Goal: Task Accomplishment & Management: Use online tool/utility

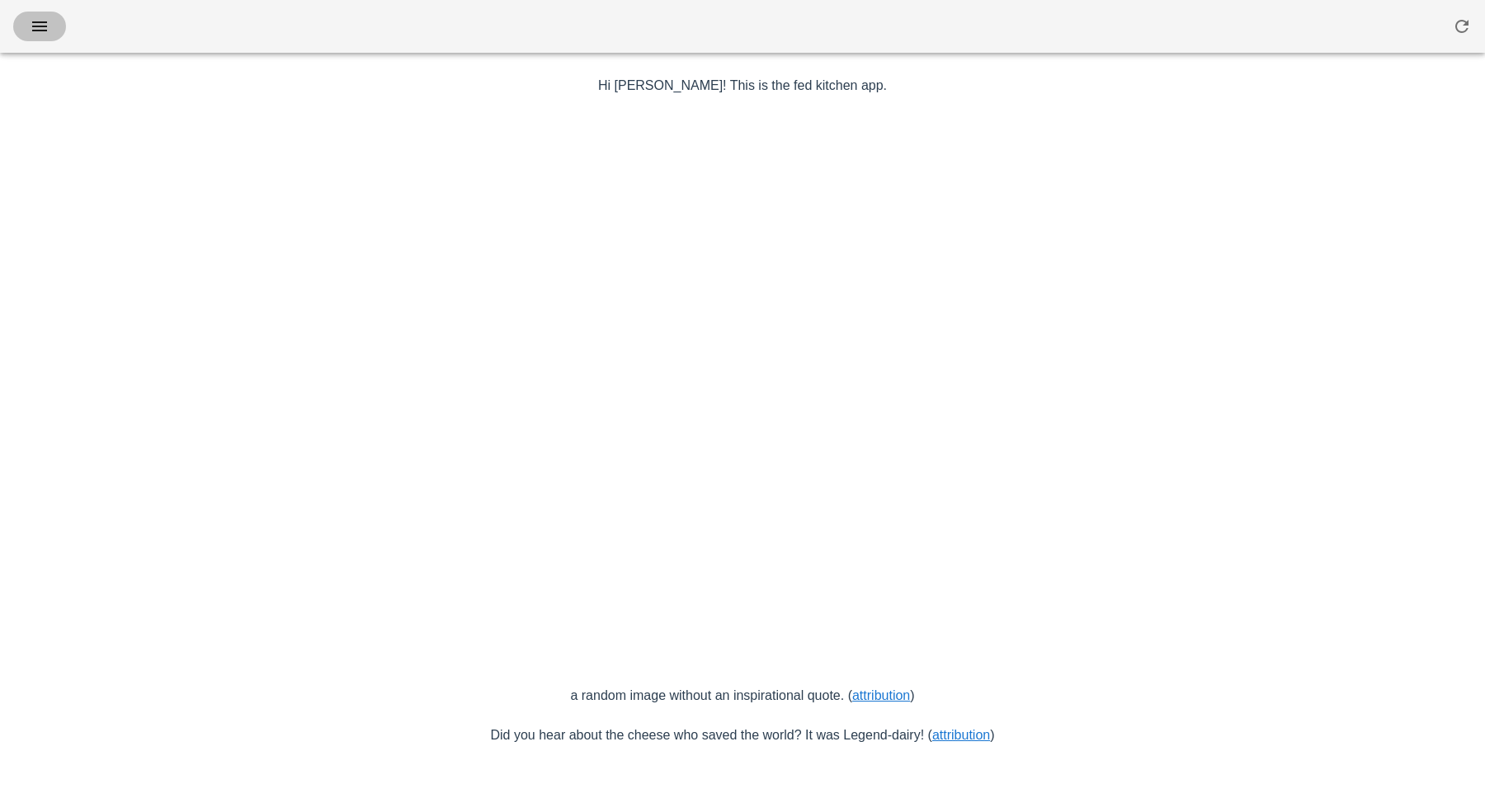
click at [49, 37] on button "button" at bounding box center [40, 26] width 53 height 30
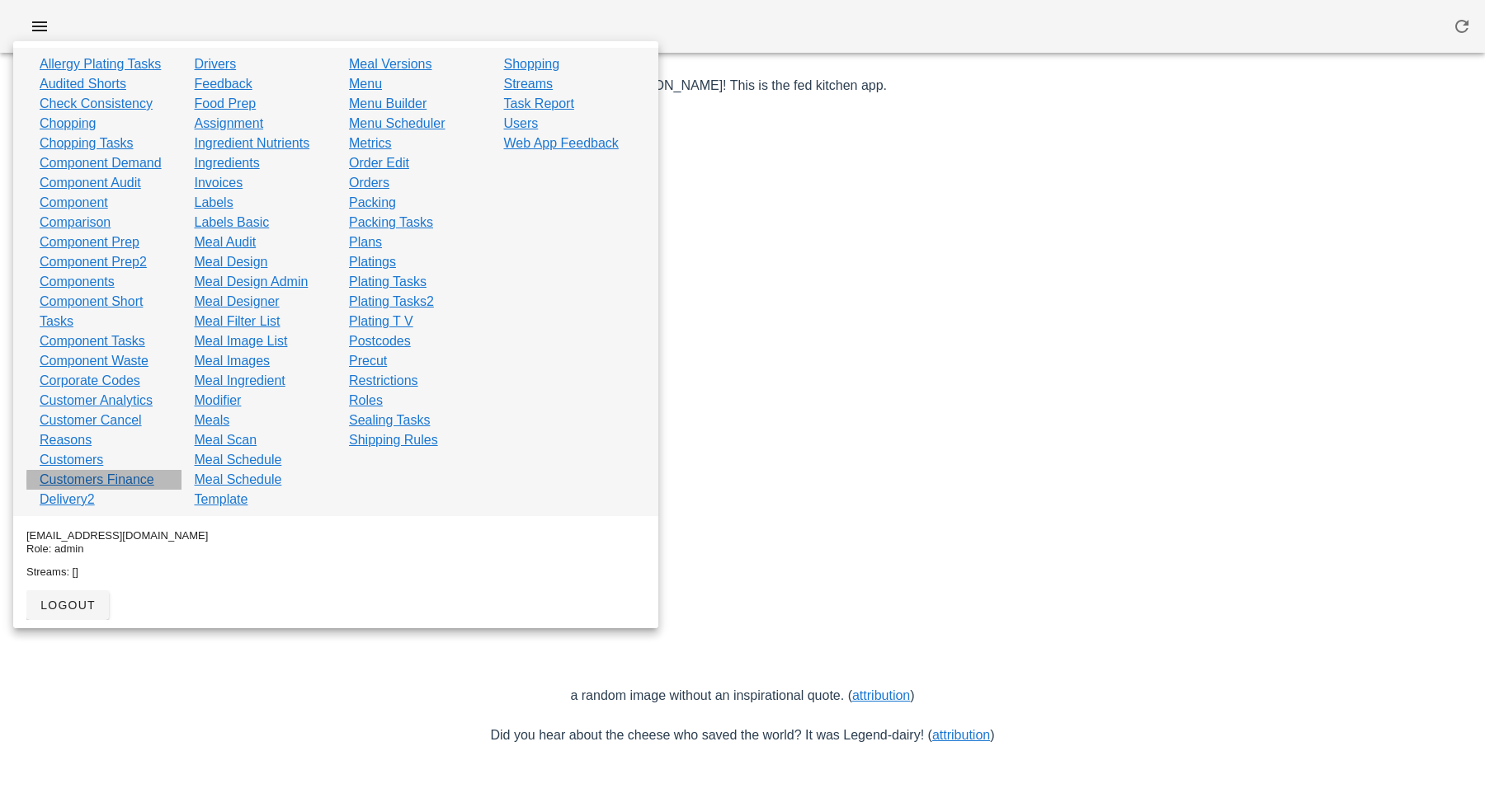
click at [82, 481] on link "Customers Finance" at bounding box center [96, 479] width 115 height 20
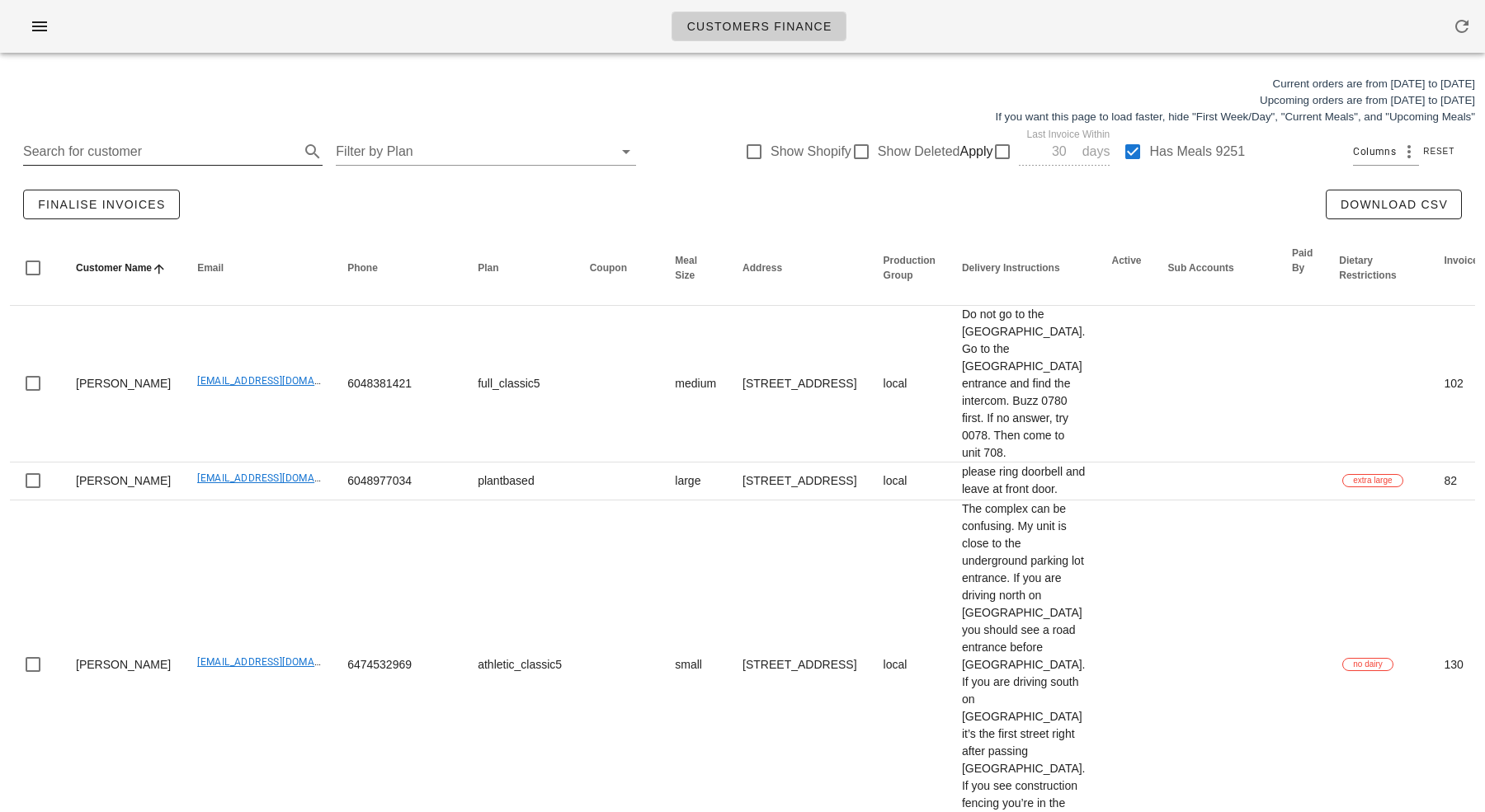
click at [173, 139] on input "Search for customer" at bounding box center [159, 151] width 273 height 26
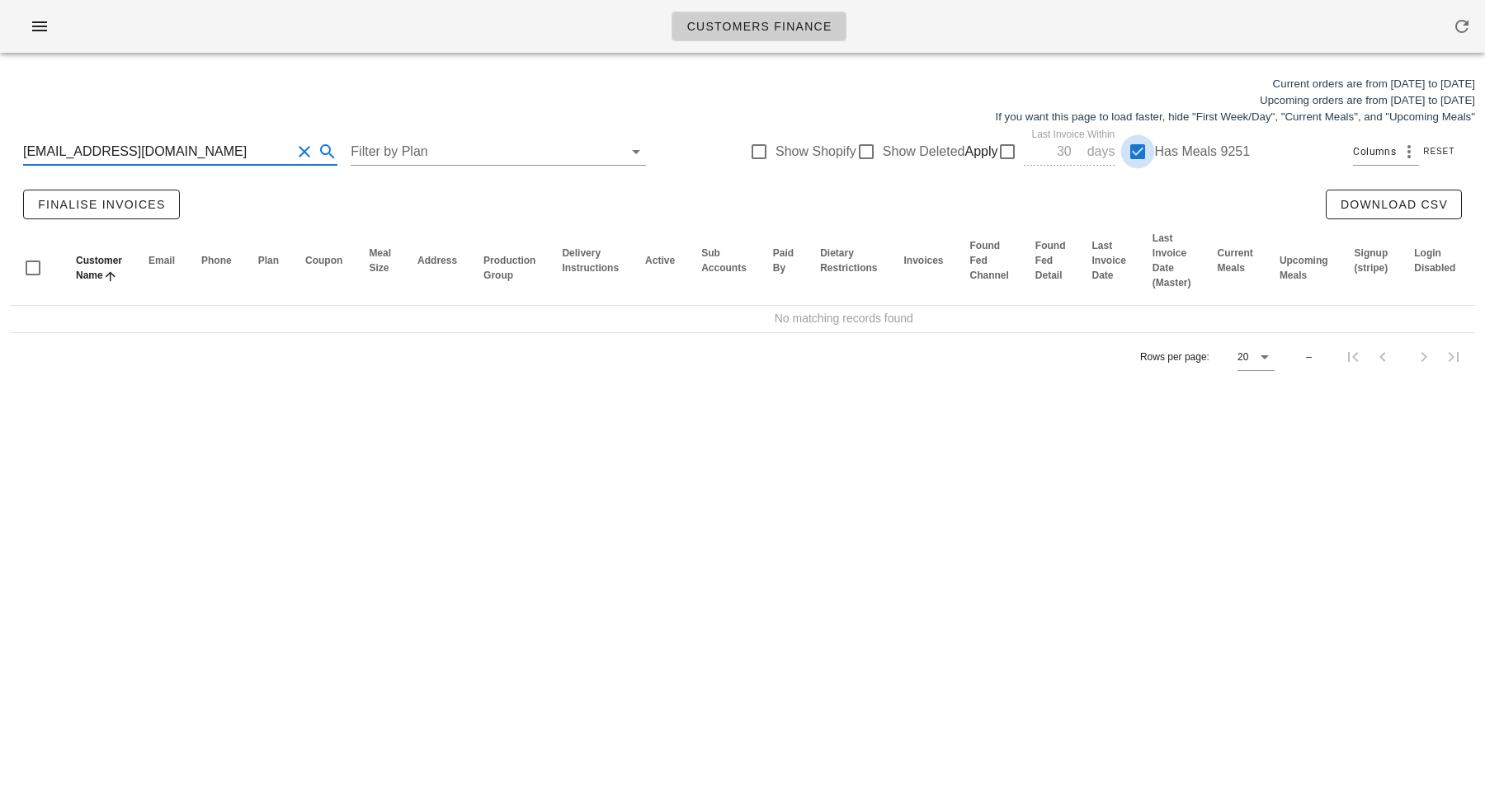
type input "[EMAIL_ADDRESS][DOMAIN_NAME]"
click at [1129, 151] on div at bounding box center [1138, 151] width 28 height 28
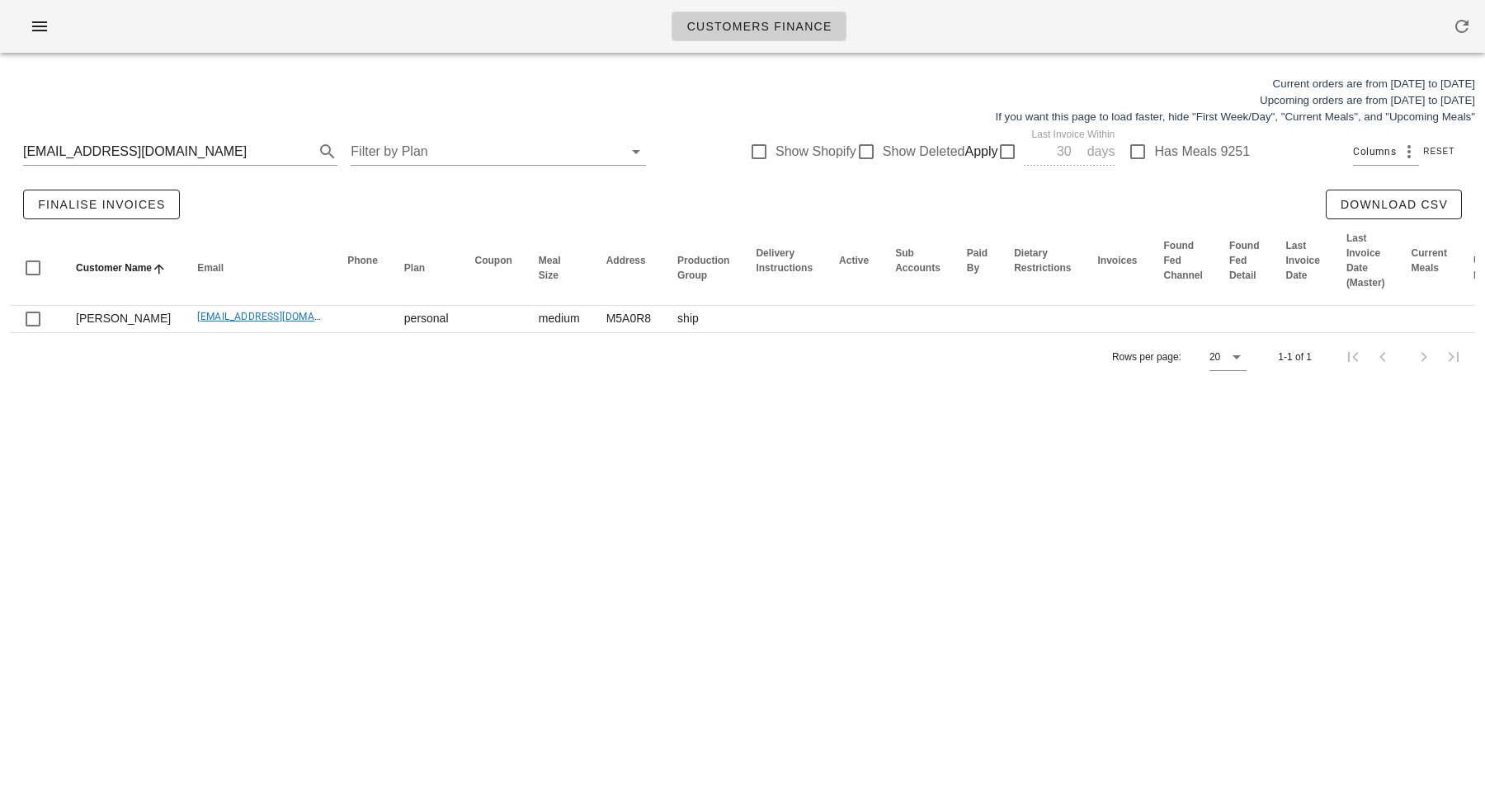
click at [835, 106] on div "Current orders are from [DATE] to [DATE] Upcoming orders are from [DATE] to [DA…" at bounding box center [742, 100] width 1485 height 69
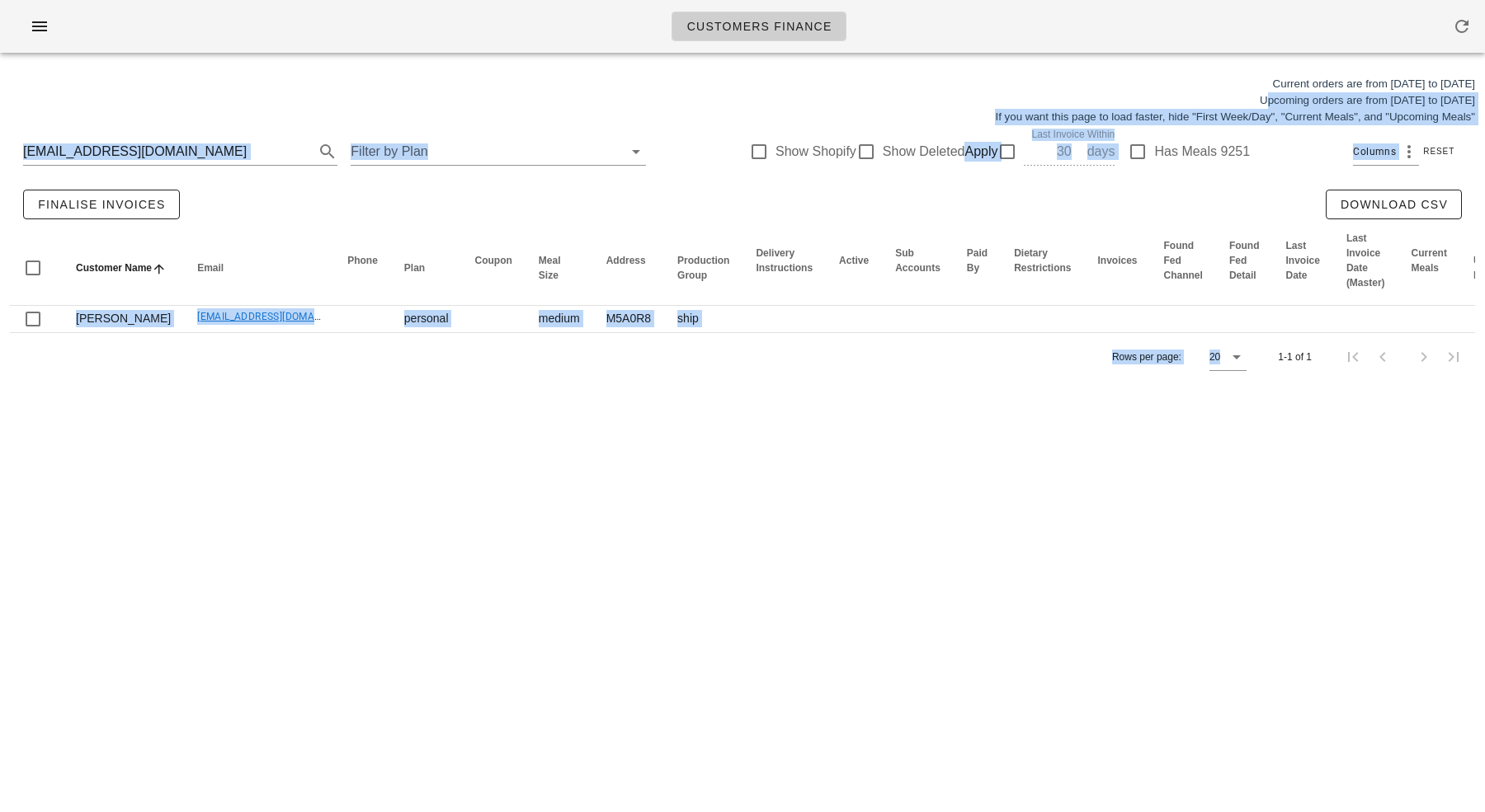
drag, startPoint x: 829, startPoint y: 103, endPoint x: 826, endPoint y: 669, distance: 566.0
click at [828, 669] on div "Customers Finance Current orders are from [DATE] to [DATE] Upcoming orders are …" at bounding box center [742, 406] width 1485 height 812
click at [826, 669] on div "Customers Finance Current orders are from [DATE] to [DATE] Upcoming orders are …" at bounding box center [742, 406] width 1485 height 812
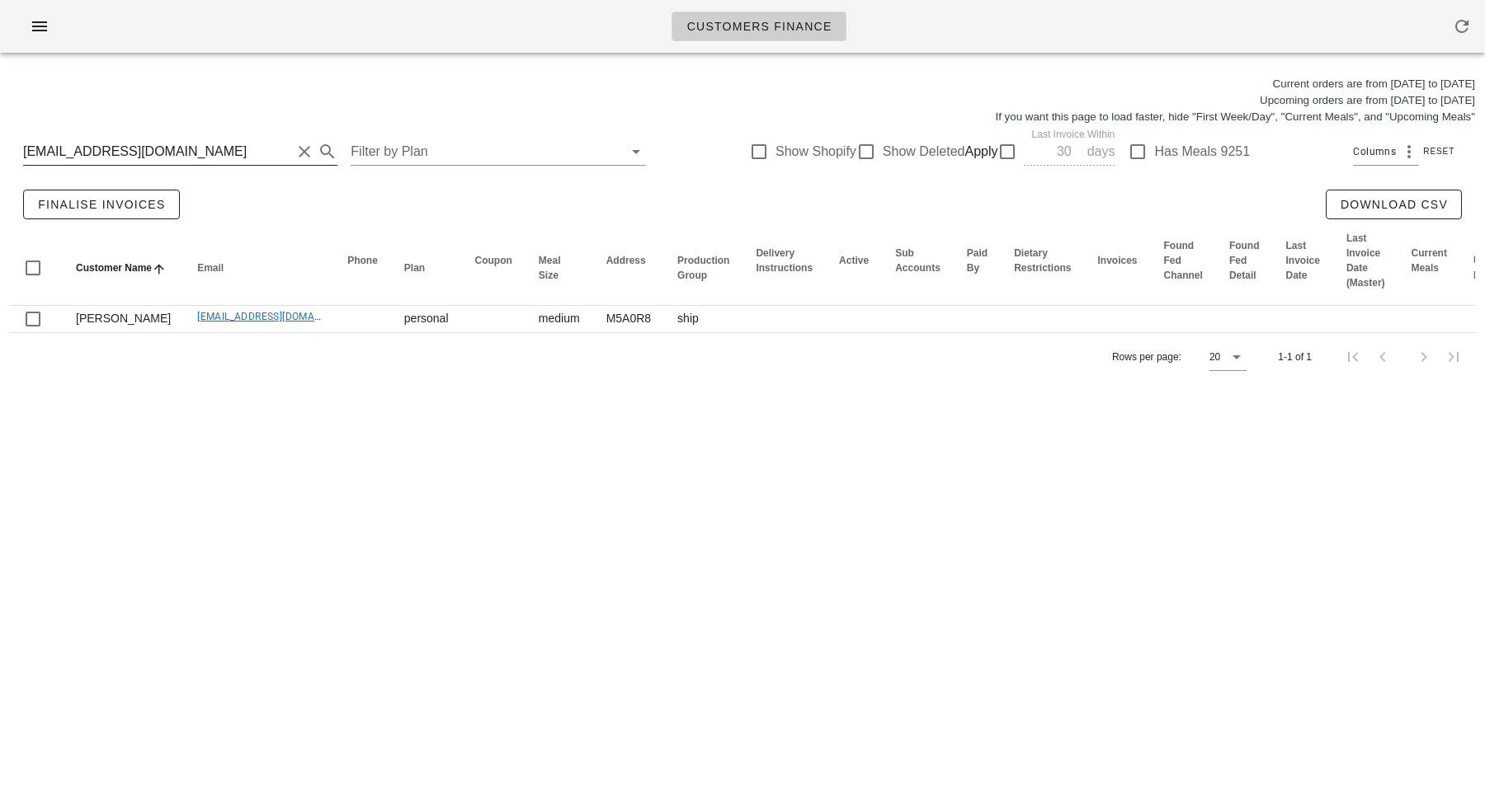
click at [223, 153] on input "[EMAIL_ADDRESS][DOMAIN_NAME]" at bounding box center [157, 151] width 268 height 26
click at [203, 146] on input "[PERSON_NAME][EMAIL_ADDRESS][DOMAIN_NAME]" at bounding box center [157, 151] width 268 height 26
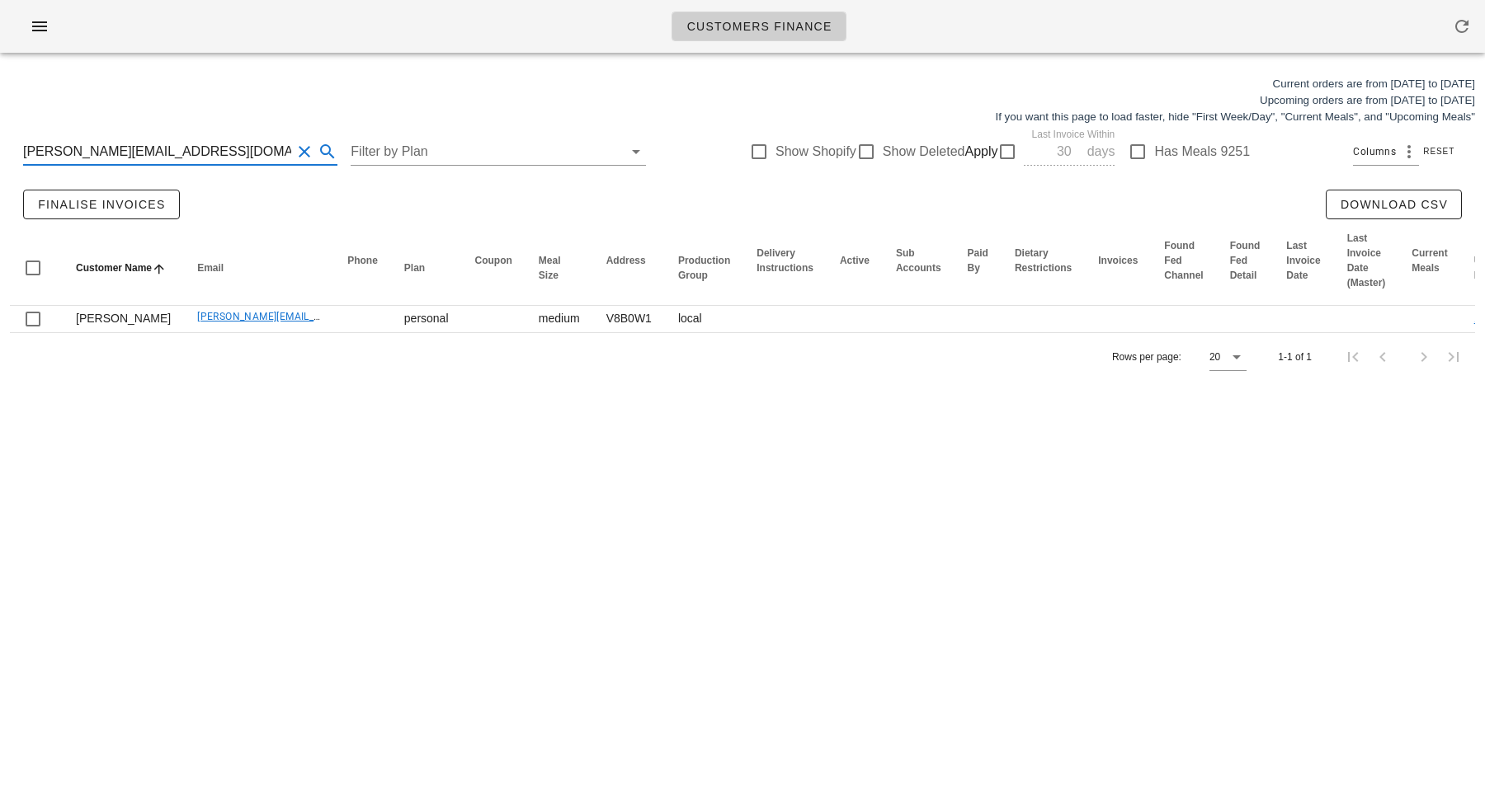
click at [203, 146] on input "[PERSON_NAME][EMAIL_ADDRESS][DOMAIN_NAME]" at bounding box center [157, 151] width 268 height 26
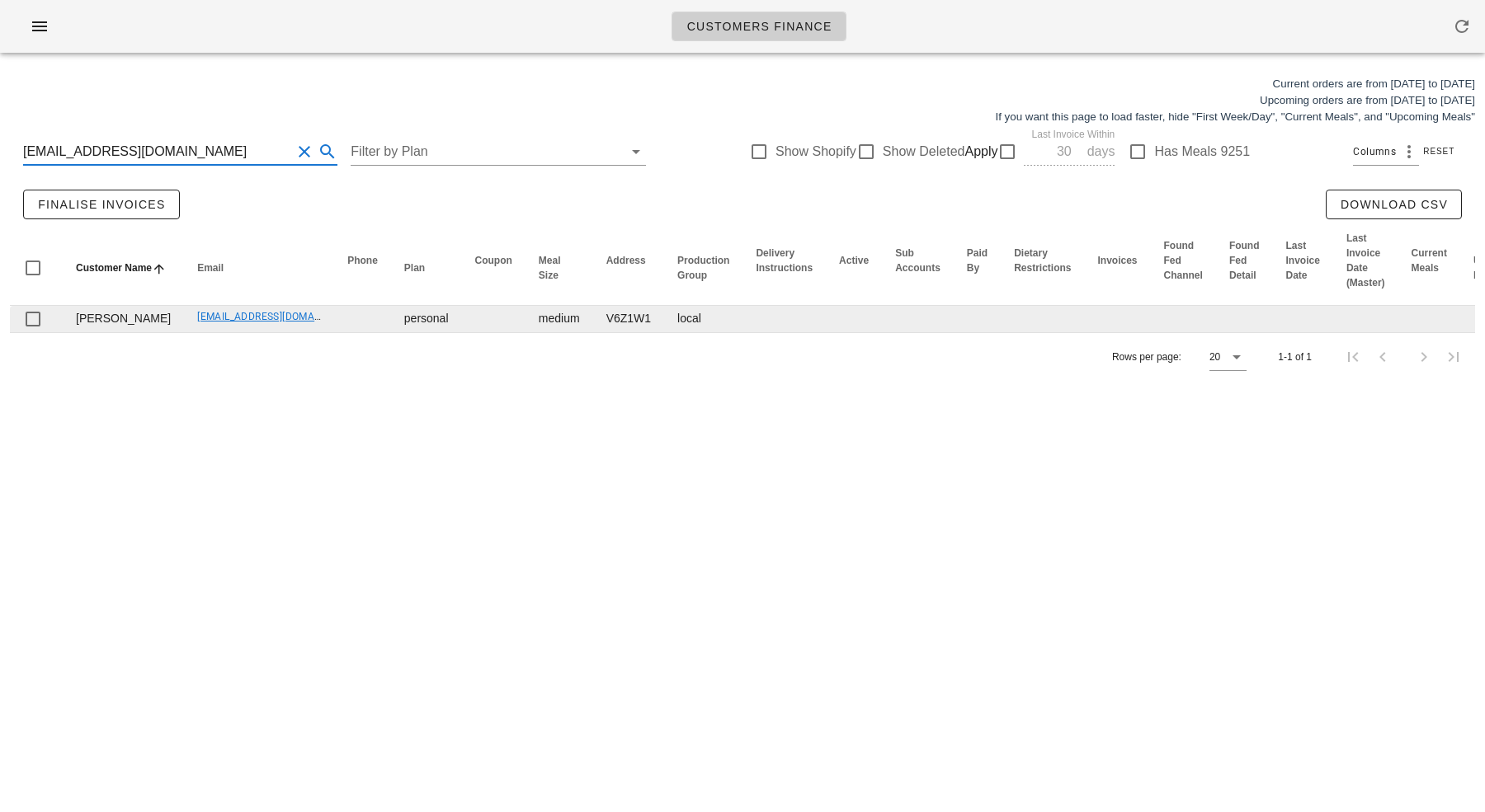
type input "[EMAIL_ADDRESS][DOMAIN_NAME]"
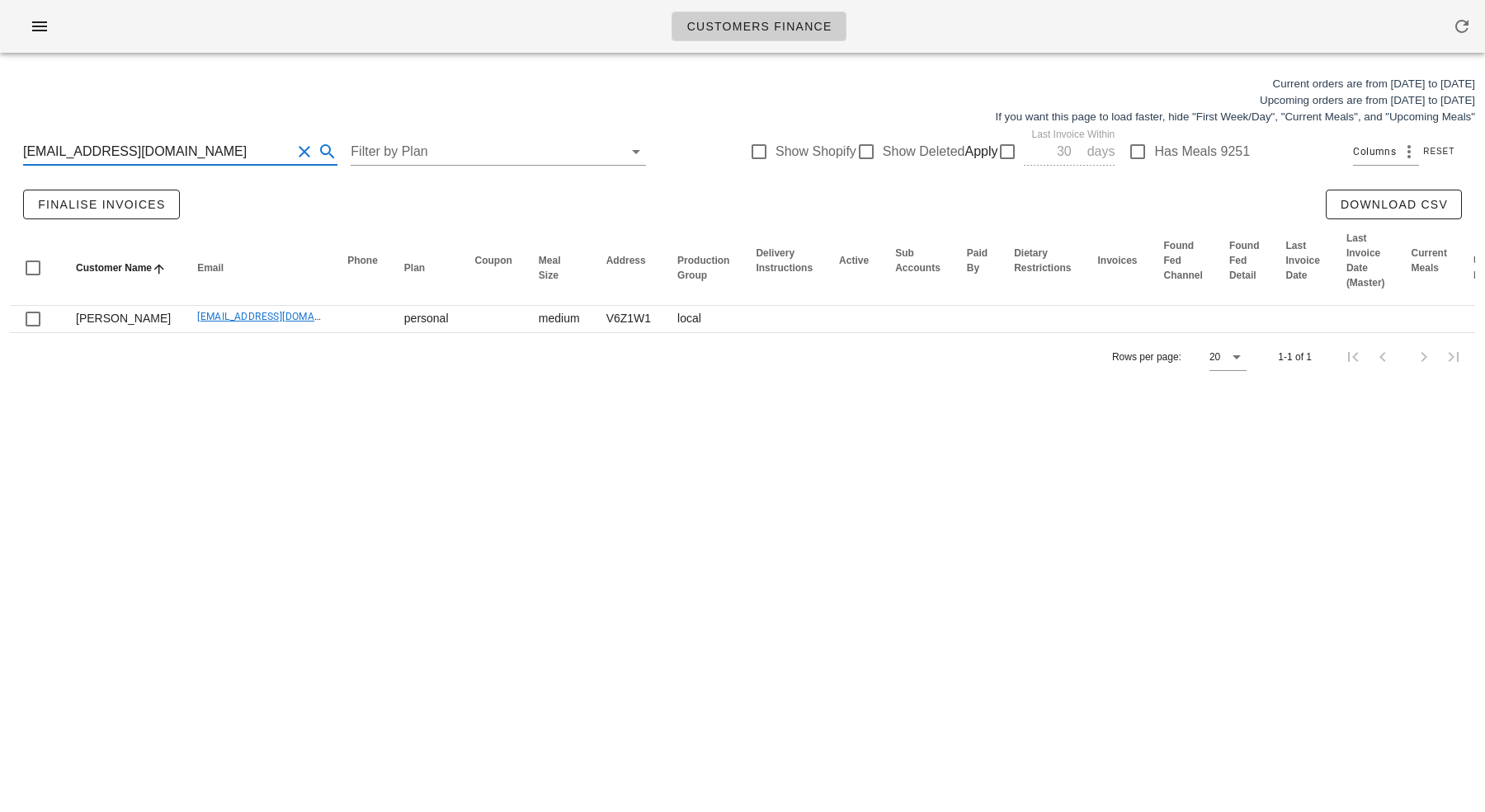
click at [258, 150] on input "[EMAIL_ADDRESS][DOMAIN_NAME]" at bounding box center [157, 151] width 268 height 26
click at [294, 150] on button "Clear Search for customer" at bounding box center [304, 151] width 20 height 20
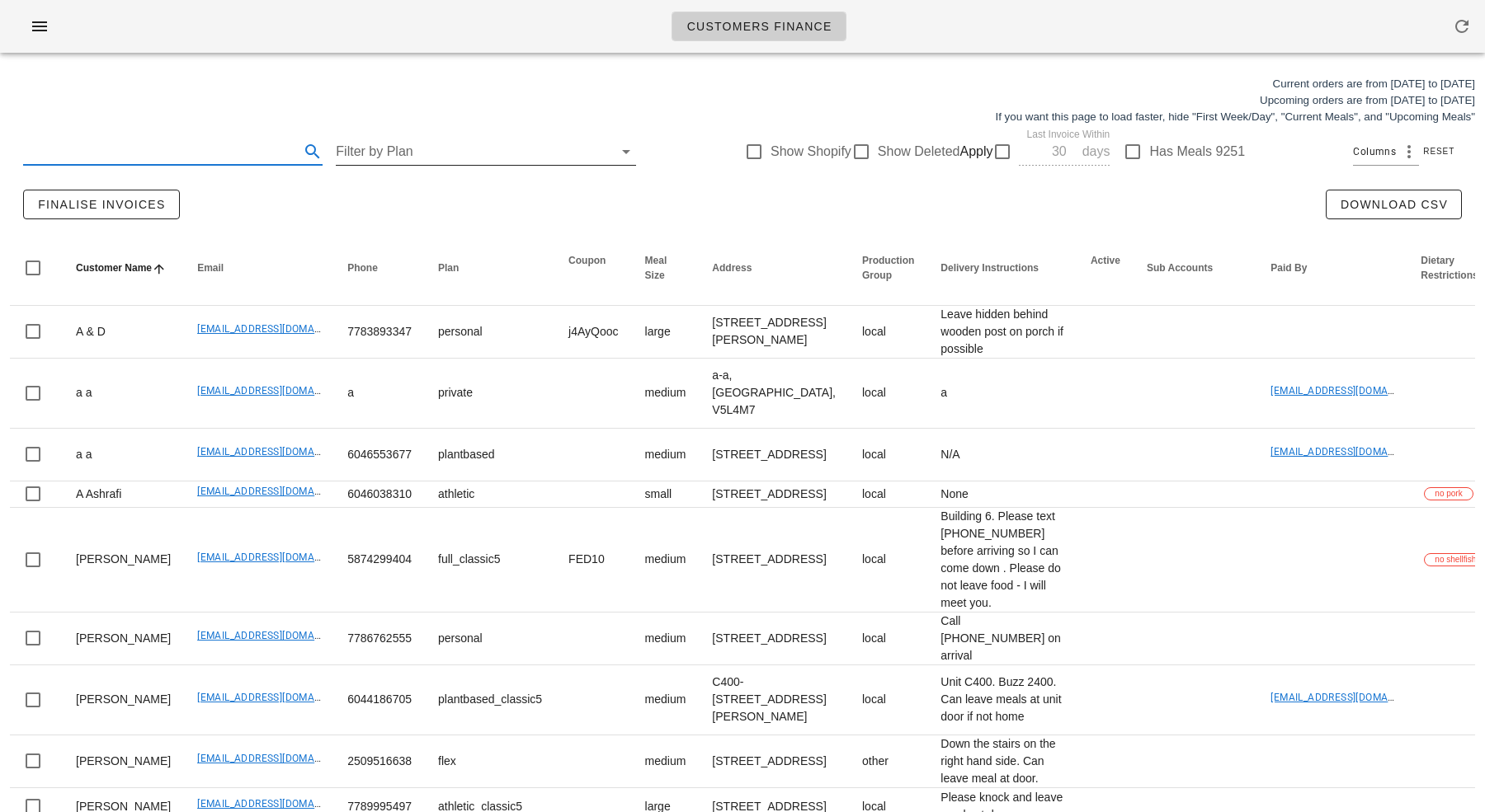
click at [367, 150] on input "Filter by Plan" at bounding box center [472, 151] width 273 height 26
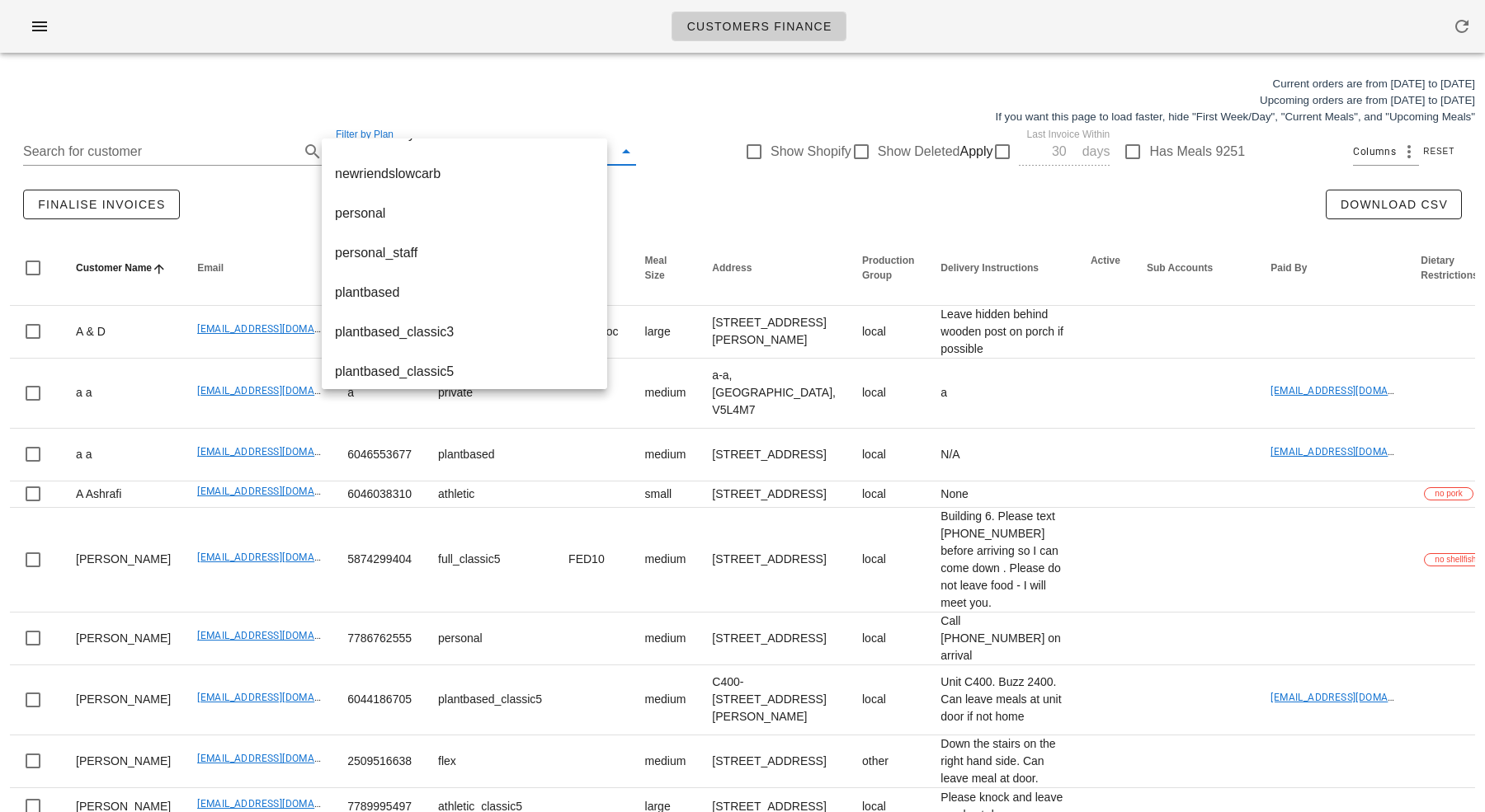
scroll to position [1732, 0]
click at [391, 223] on div "personal" at bounding box center [464, 214] width 260 height 36
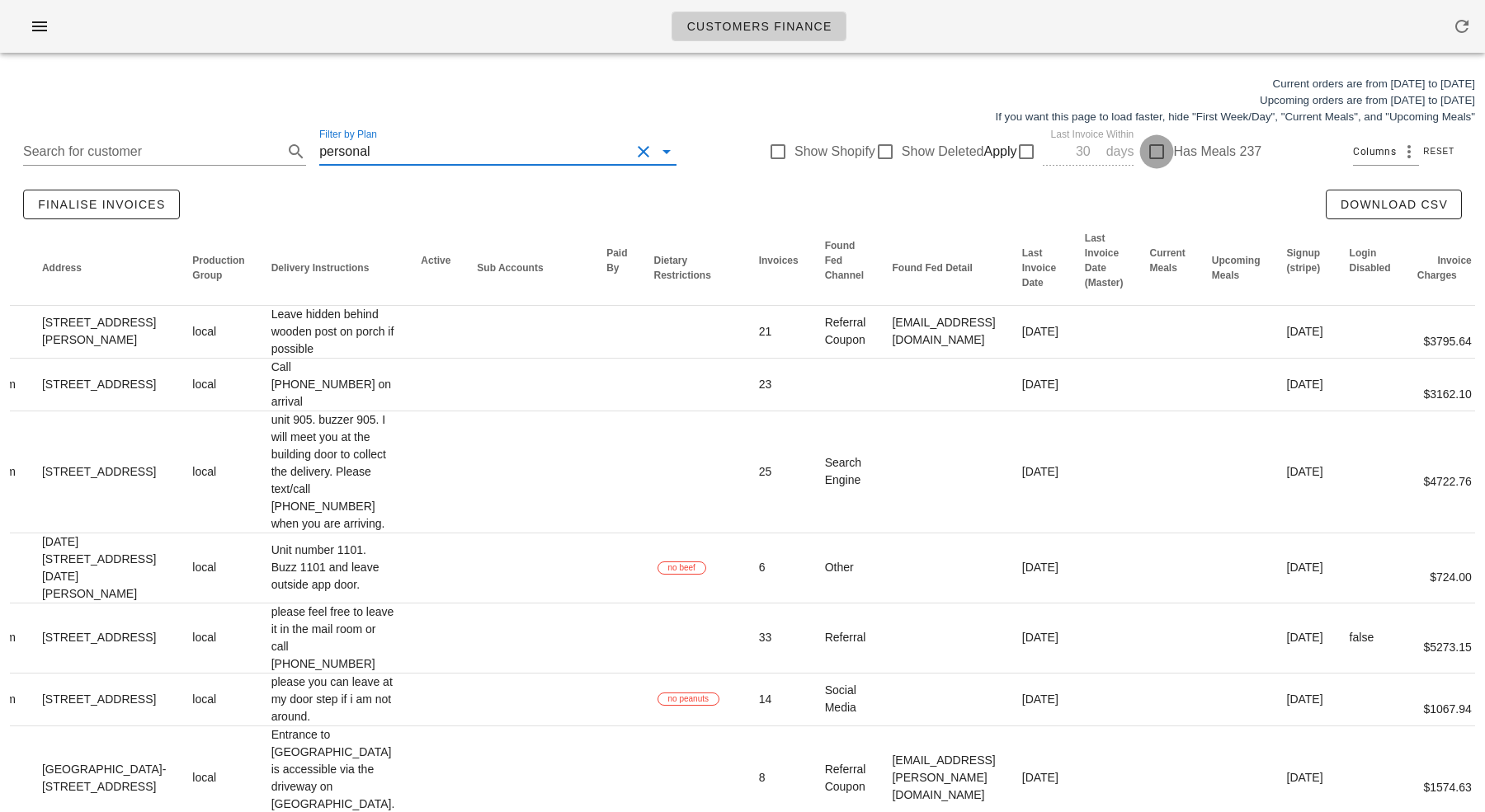
click at [1143, 143] on div at bounding box center [1157, 151] width 28 height 28
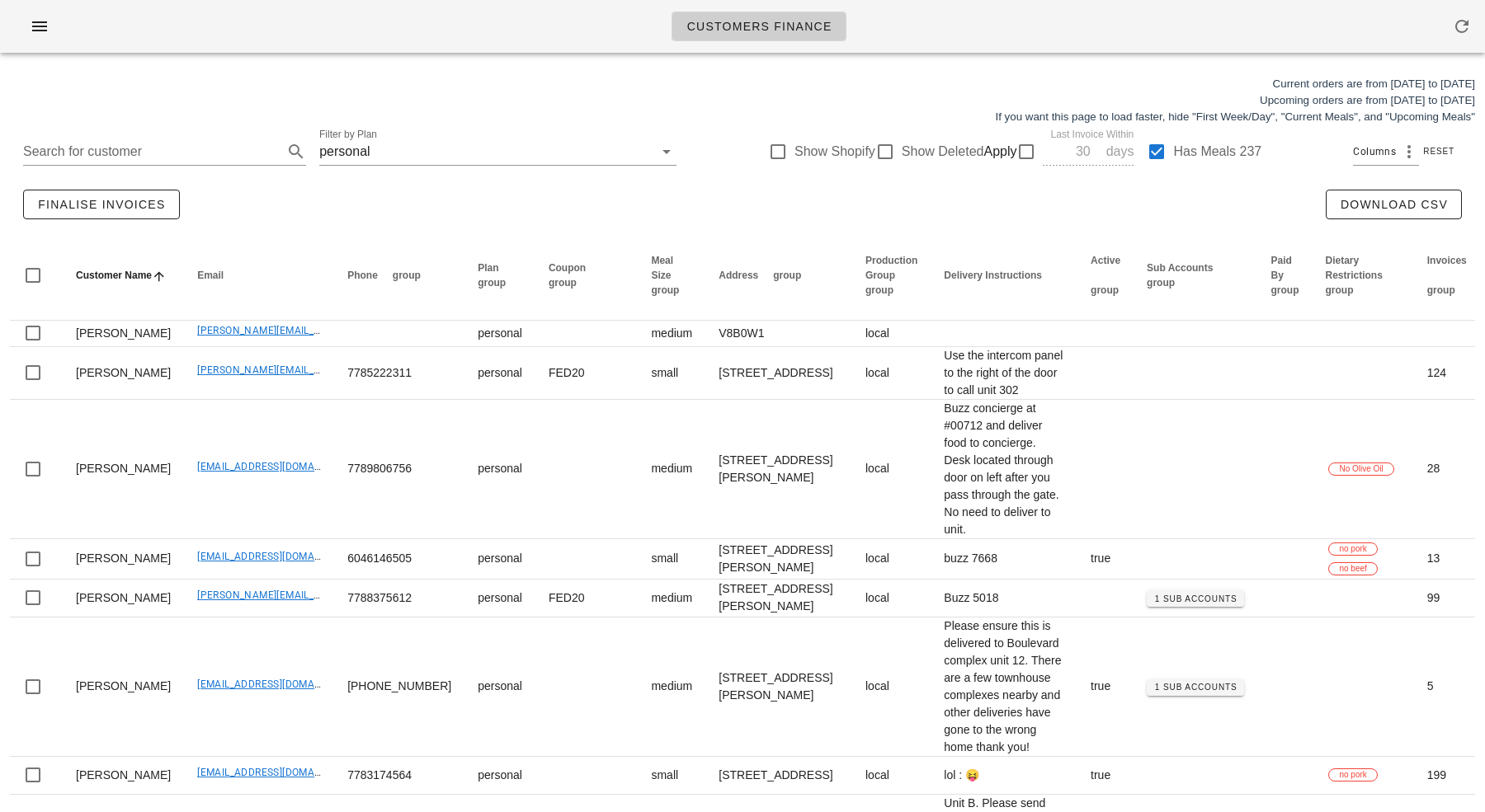
click at [550, 37] on div "Customers Finance" at bounding box center [742, 26] width 1485 height 53
click at [984, 24] on div "Customers Finance" at bounding box center [742, 26] width 1485 height 53
click at [658, 97] on div "Current orders are from [DATE] to [DATE] Upcoming orders are from [DATE] to [DA…" at bounding box center [742, 100] width 1485 height 69
click at [37, 18] on icon "button" at bounding box center [40, 26] width 20 height 20
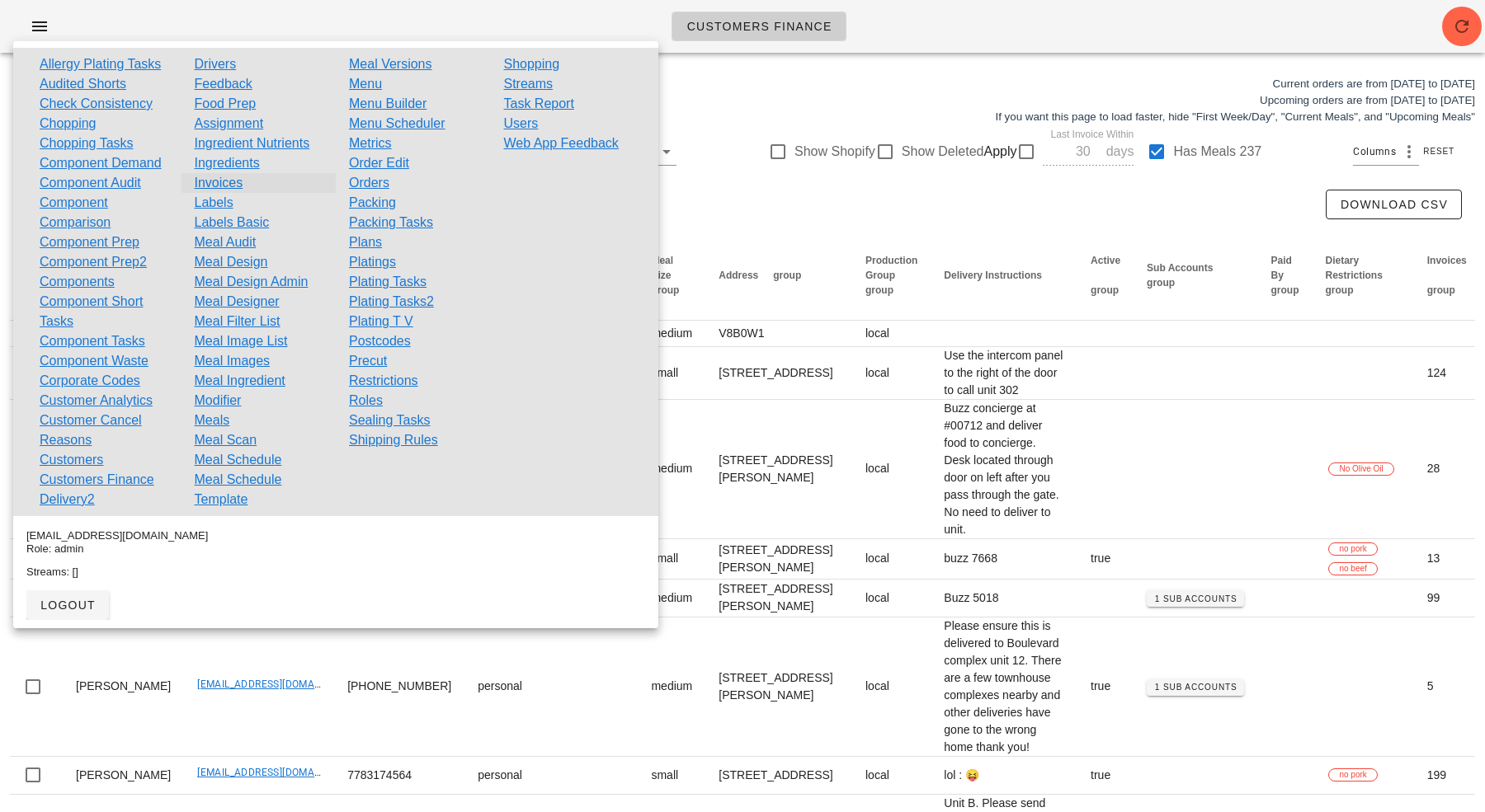
click at [238, 185] on link "Invoices" at bounding box center [219, 183] width 48 height 20
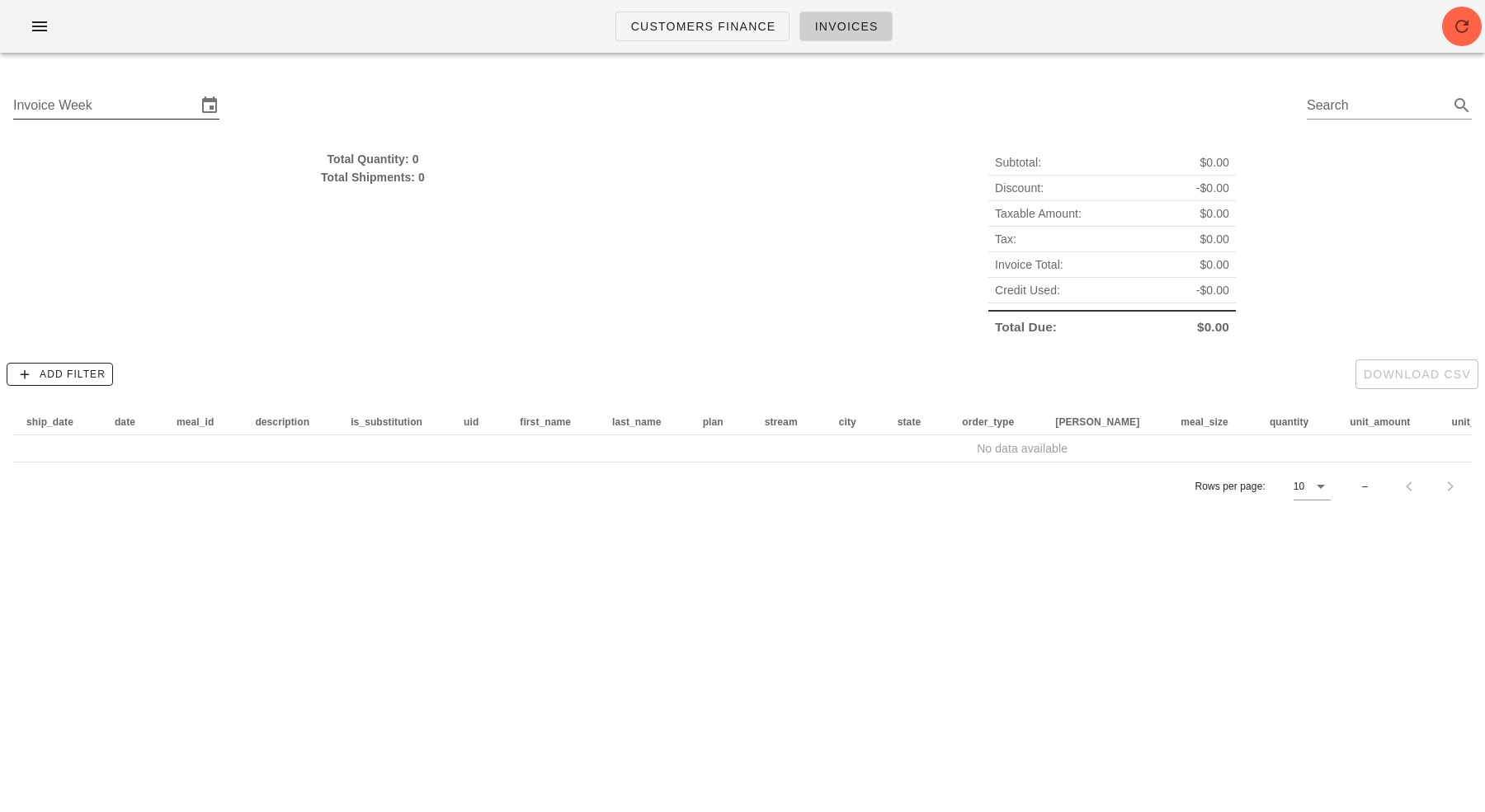
click at [107, 120] on div "Invoice Week" at bounding box center [117, 115] width 206 height 44
click at [107, 94] on input "Invoice Week" at bounding box center [105, 105] width 183 height 26
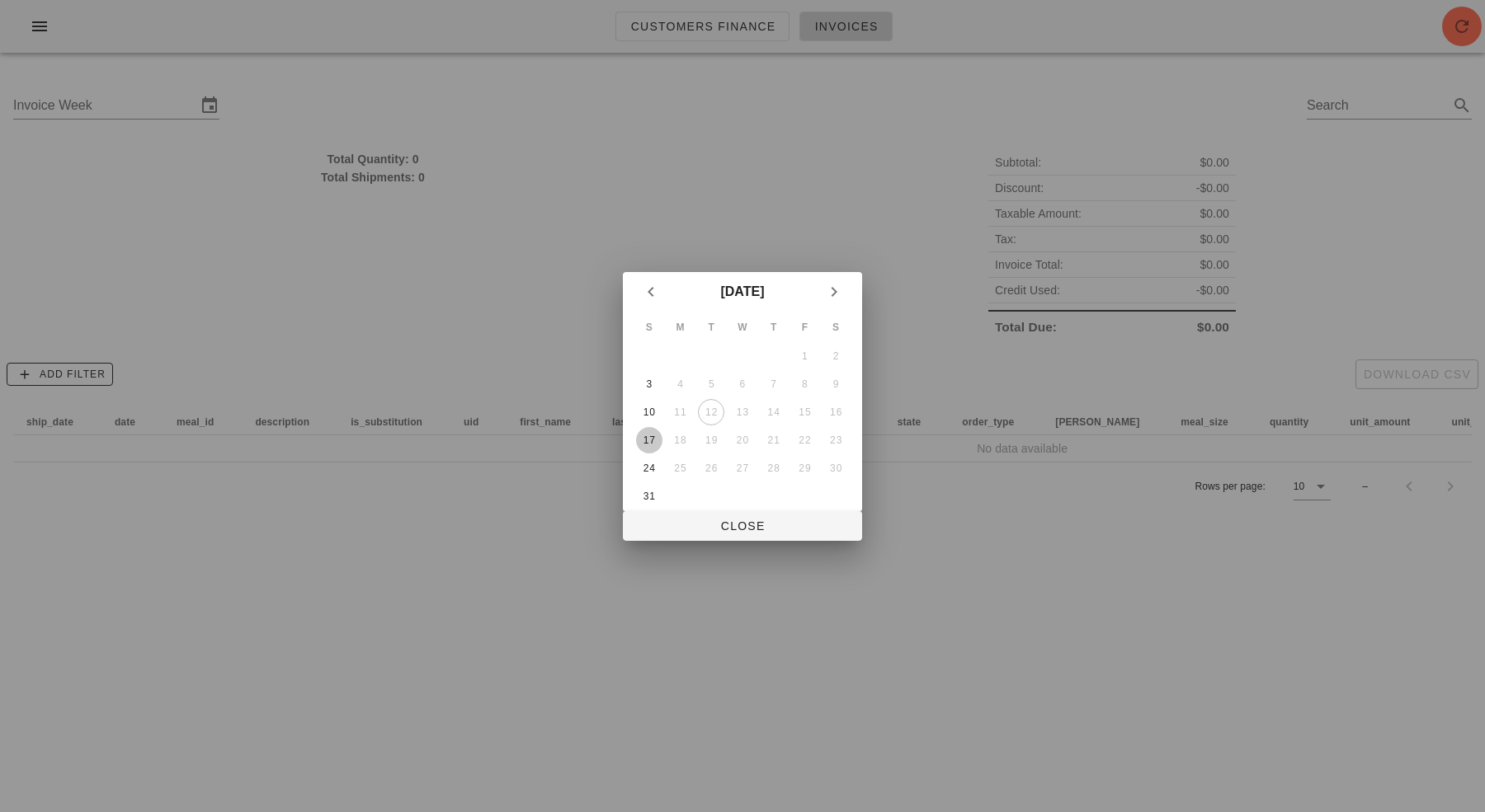
click at [653, 435] on div "17" at bounding box center [648, 441] width 26 height 12
click at [756, 528] on span "Close" at bounding box center [742, 527] width 213 height 14
type input "[DATE]"
